Goal: Feedback & Contribution: Submit feedback/report problem

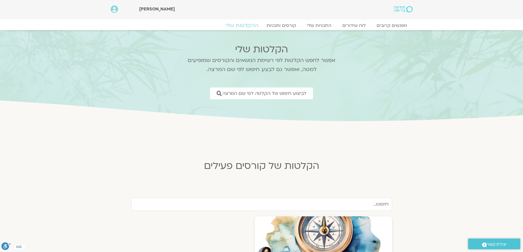
click at [246, 25] on link "ההקלטות שלי" at bounding box center [242, 25] width 46 height 7
click at [248, 25] on link "ההקלטות שלי" at bounding box center [242, 25] width 46 height 7
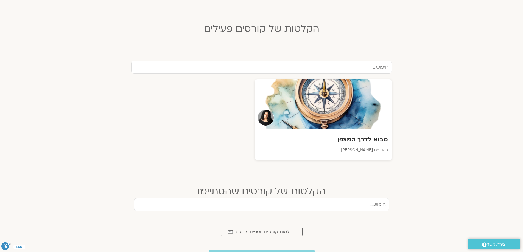
scroll to position [165, 0]
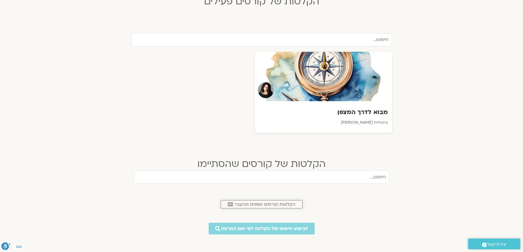
click at [261, 205] on span "הקלטות קורסים נוספים מהעבר" at bounding box center [264, 204] width 61 height 5
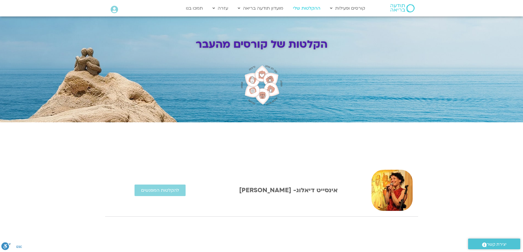
click at [305, 8] on link "ההקלטות שלי" at bounding box center [306, 8] width 33 height 10
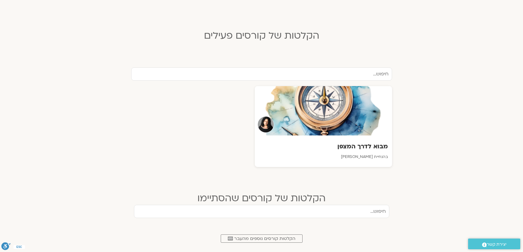
scroll to position [137, 0]
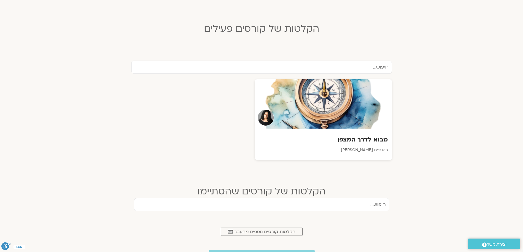
click at [331, 205] on input "text" at bounding box center [261, 204] width 255 height 13
drag, startPoint x: 373, startPoint y: 203, endPoint x: 376, endPoint y: 201, distance: 3.2
click at [376, 201] on input "האוצץ להיפתח מחדש" at bounding box center [261, 204] width 255 height 13
type input "האומץ להיפתח מחדש"
click at [333, 218] on div "האומץ להיפתח מחדש" at bounding box center [261, 210] width 255 height 24
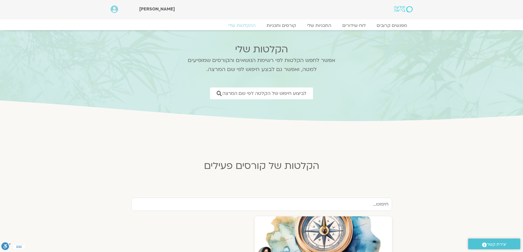
scroll to position [55, 0]
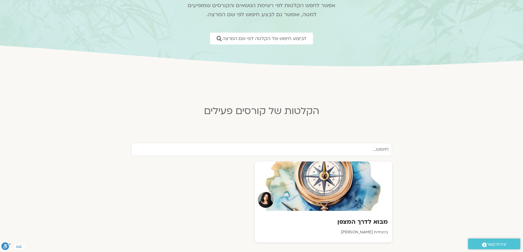
click at [369, 153] on input "text" at bounding box center [261, 149] width 261 height 13
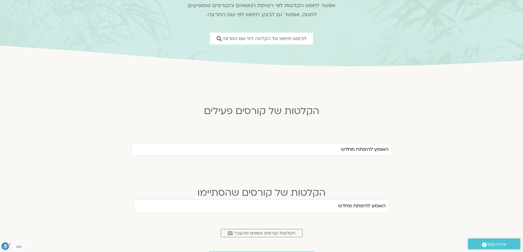
type input "האומץ להיפתח מחדש"
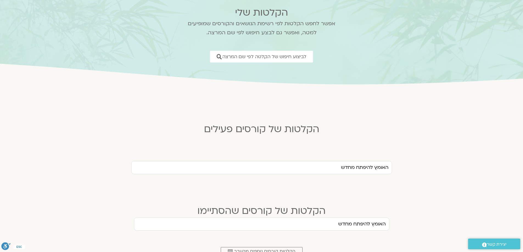
scroll to position [0, 0]
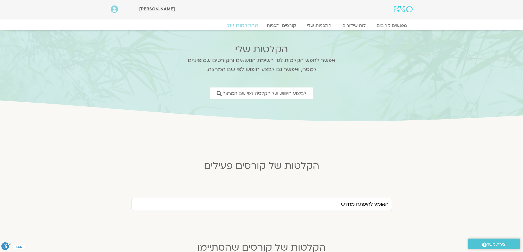
click at [246, 25] on link "ההקלטות שלי" at bounding box center [242, 25] width 46 height 7
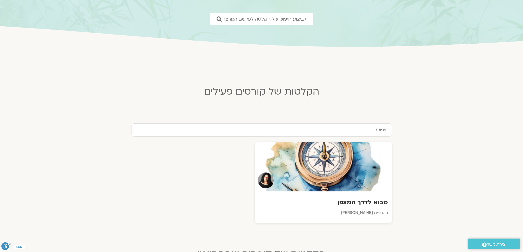
scroll to position [137, 0]
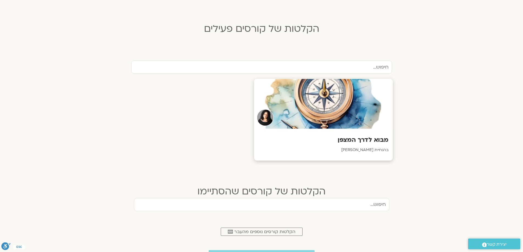
click at [298, 115] on div at bounding box center [323, 104] width 139 height 50
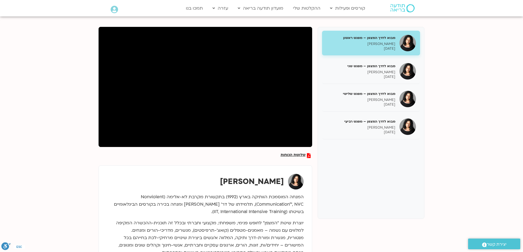
scroll to position [82, 0]
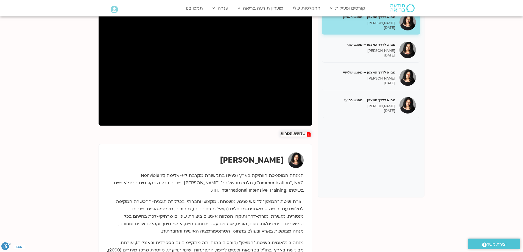
click at [298, 133] on span "שלושת הכוחות" at bounding box center [292, 134] width 25 height 5
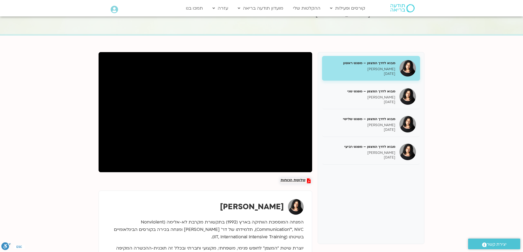
scroll to position [0, 0]
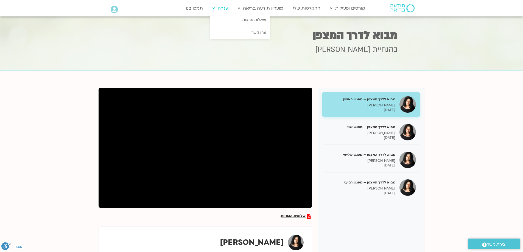
click at [230, 11] on link "עזרה" at bounding box center [220, 8] width 21 height 10
click at [238, 21] on link "שאלות נפוצות" at bounding box center [240, 19] width 60 height 13
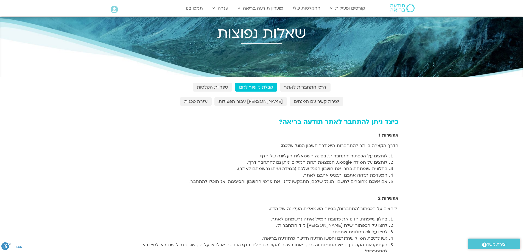
click at [115, 10] on icon at bounding box center [114, 10] width 7 height 8
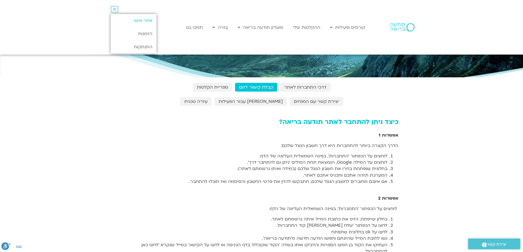
click at [142, 21] on link "אזור אישי" at bounding box center [134, 20] width 46 height 13
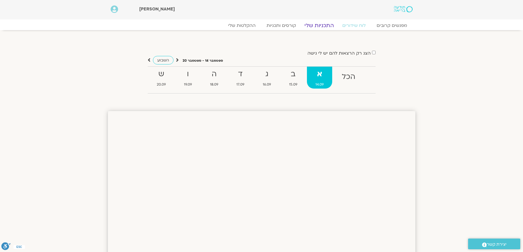
click at [321, 25] on link "התכניות שלי" at bounding box center [319, 25] width 43 height 7
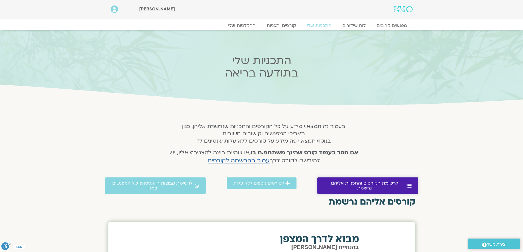
click at [372, 184] on span "לרשימת הקורסים והתכניות אליהם נרשמת" at bounding box center [364, 186] width 81 height 10
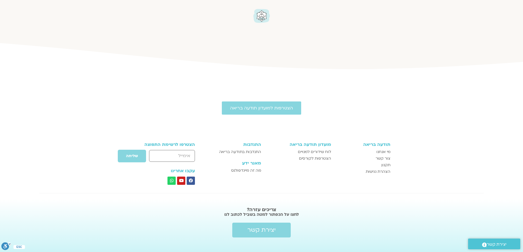
scroll to position [612, 0]
click at [271, 227] on span "יצירת קשר" at bounding box center [261, 230] width 28 height 7
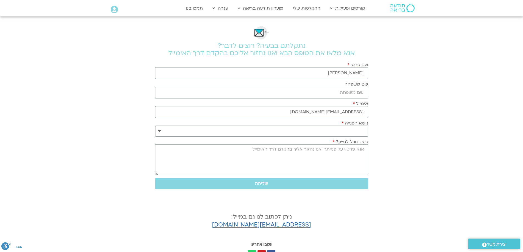
click at [348, 129] on select "**********" at bounding box center [261, 131] width 213 height 11
select select "**********"
click at [155, 126] on select "**********" at bounding box center [261, 131] width 213 height 11
click at [349, 161] on textarea "כיצד נוכל לסייע?" at bounding box center [261, 159] width 213 height 31
type textarea "אני לא מצליחה להיכנס להקלטה של הסדנה - האומץ להיפתח מחדש - בהנחיית [PERSON_NAME]"
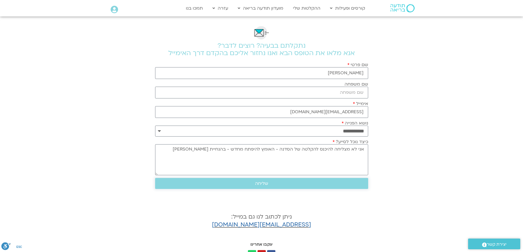
click at [253, 183] on span "שליחה" at bounding box center [262, 183] width 200 height 5
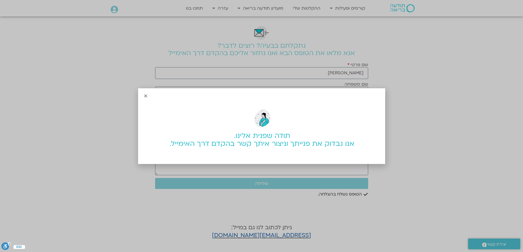
click at [146, 96] on icon "Close" at bounding box center [146, 96] width 4 height 4
